Goal: Transaction & Acquisition: Purchase product/service

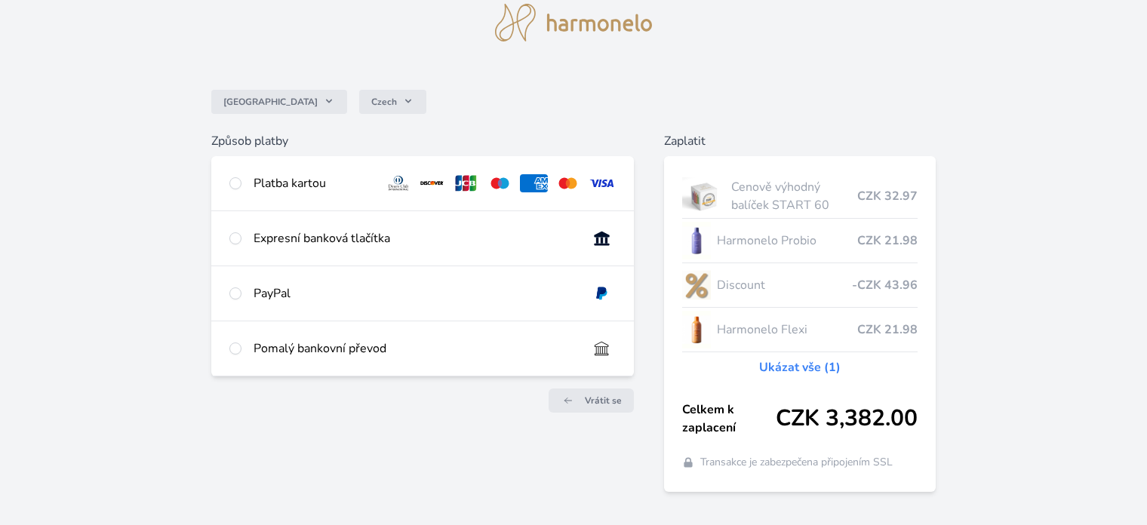
scroll to position [57, 0]
click at [238, 184] on input "radio" at bounding box center [235, 183] width 12 height 12
radio input "true"
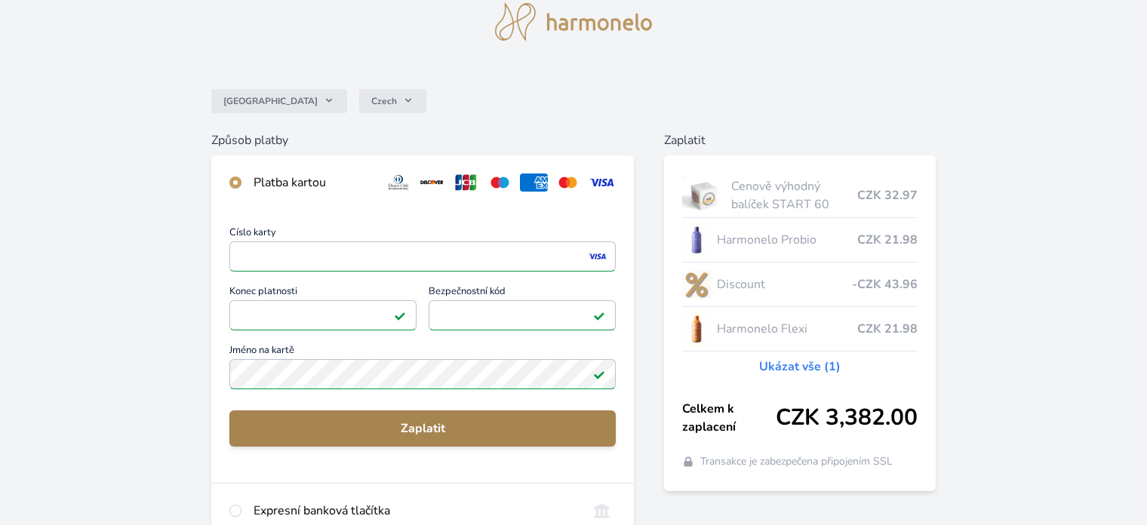
click at [399, 430] on span "Zaplatit" at bounding box center [423, 429] width 362 height 18
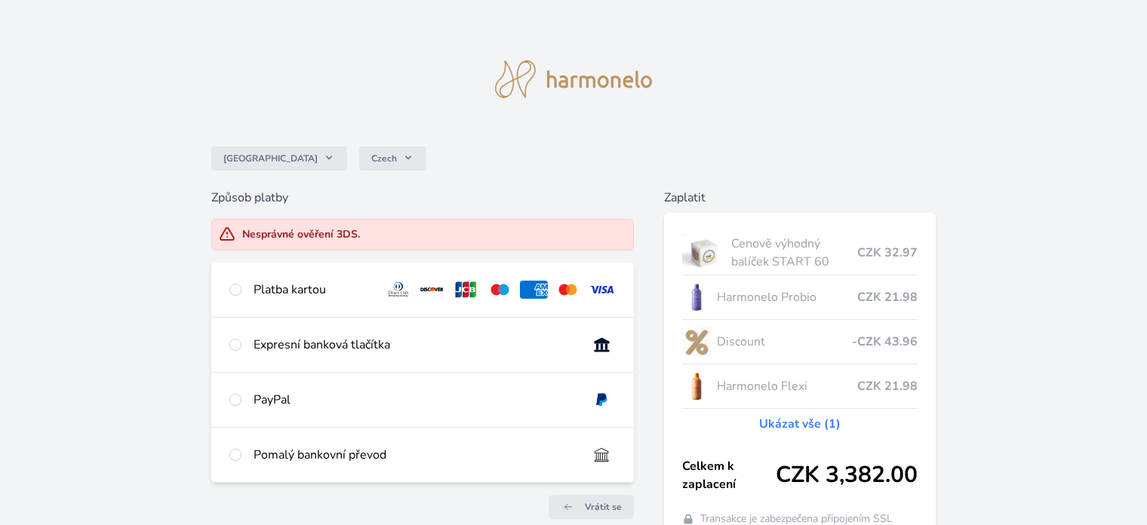
click at [241, 285] on div at bounding box center [235, 290] width 12 height 18
radio input "true"
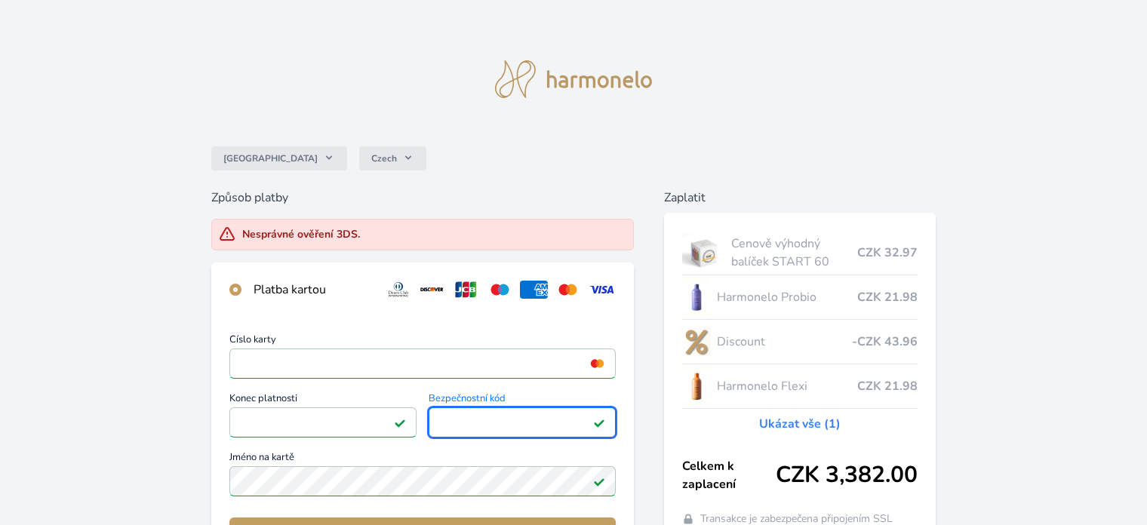
scroll to position [63, 0]
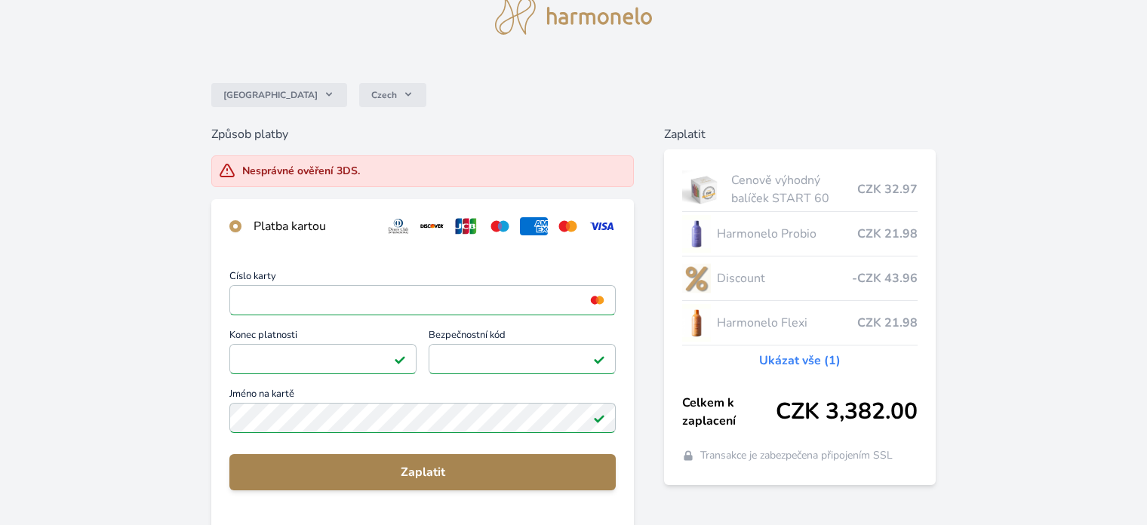
click at [423, 466] on span "Zaplatit" at bounding box center [423, 472] width 362 height 18
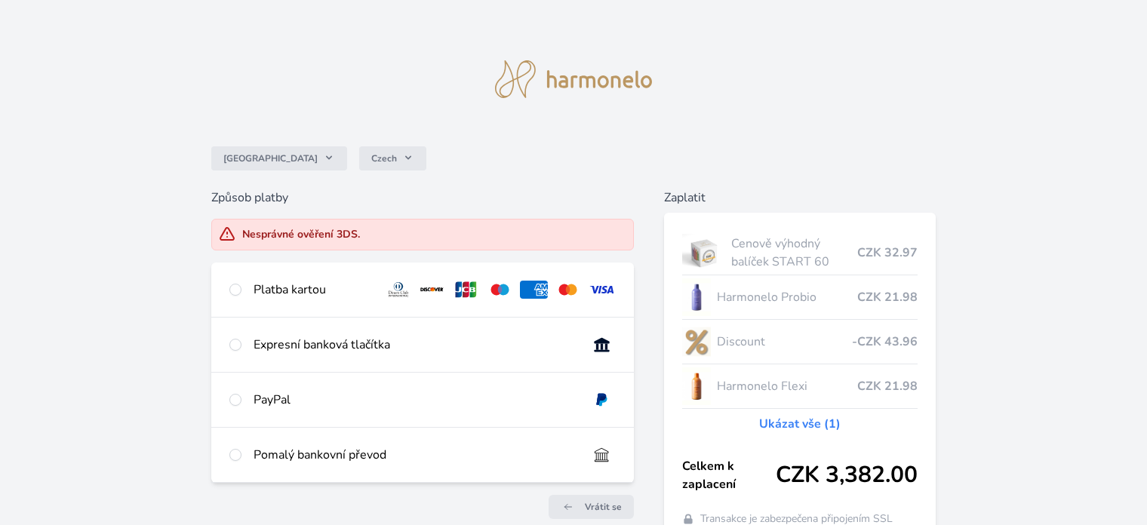
scroll to position [89, 0]
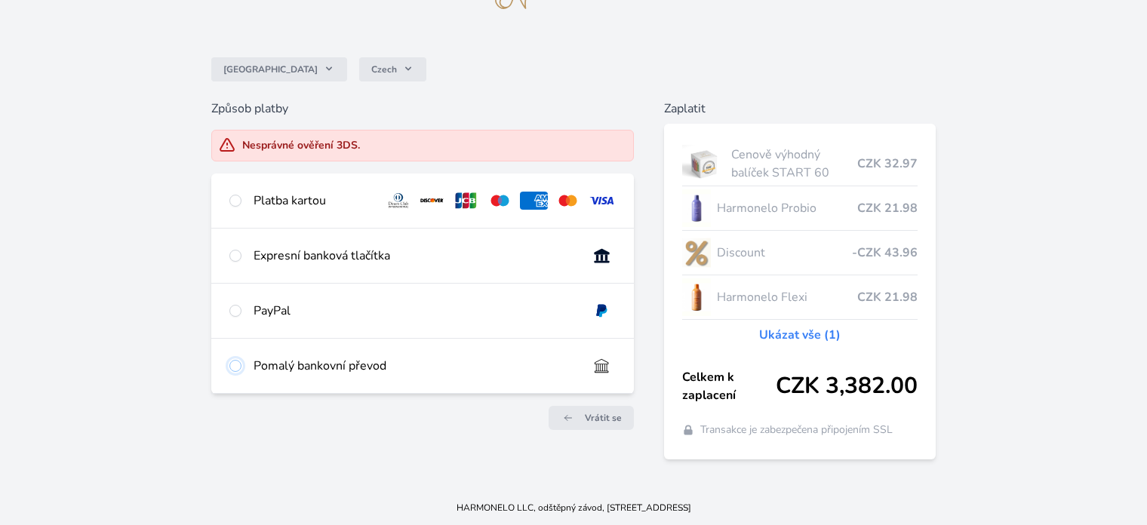
click at [235, 363] on input "radio" at bounding box center [235, 366] width 12 height 12
radio input "true"
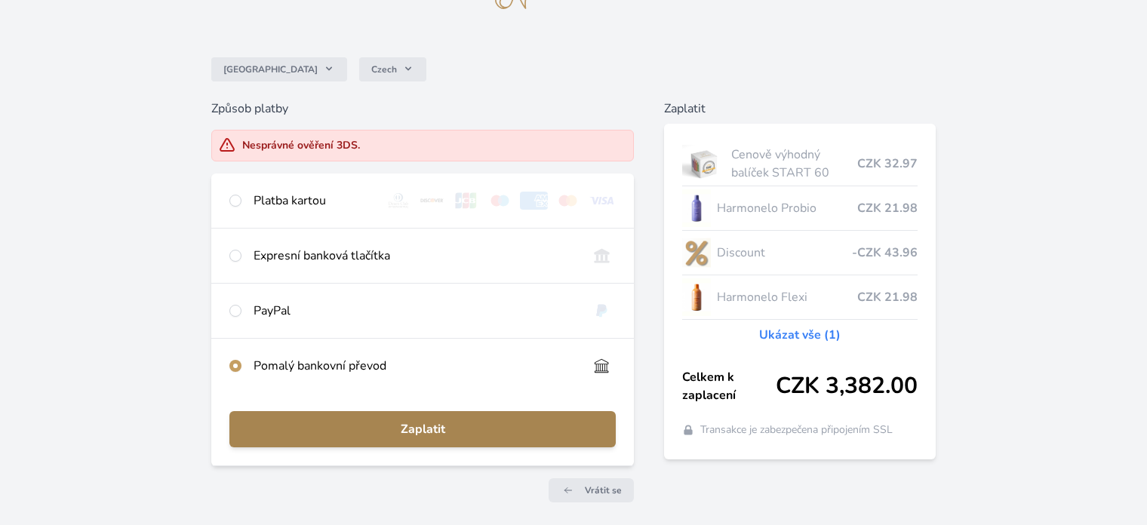
click at [405, 424] on span "Zaplatit" at bounding box center [423, 429] width 362 height 18
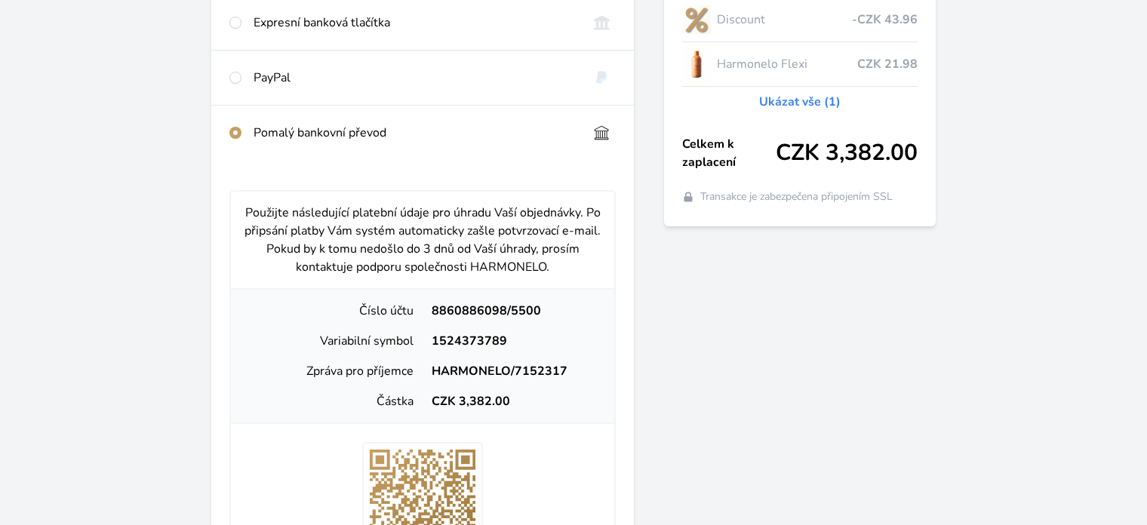
scroll to position [0, 0]
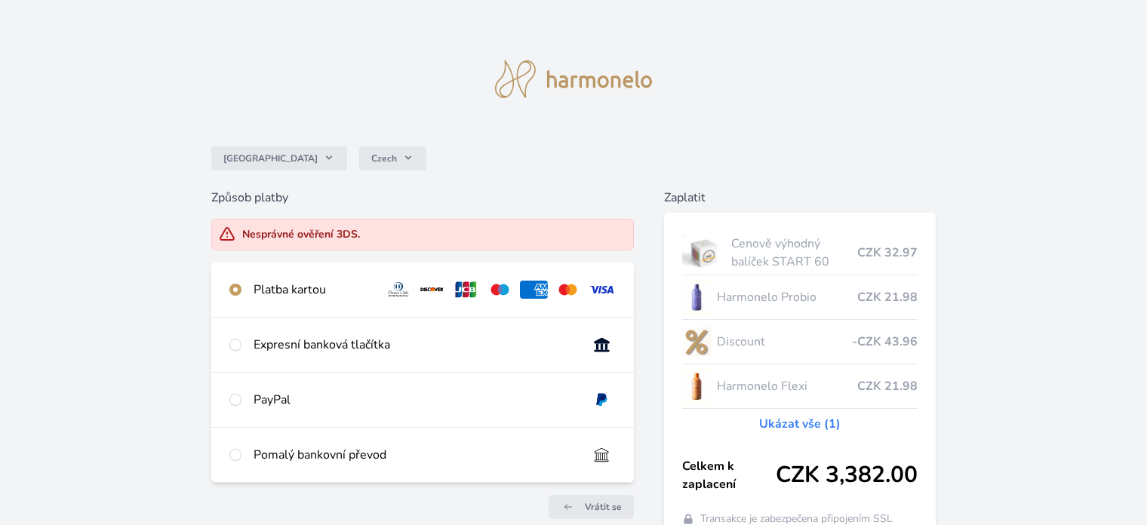
scroll to position [63, 0]
